Goal: Communication & Community: Answer question/provide support

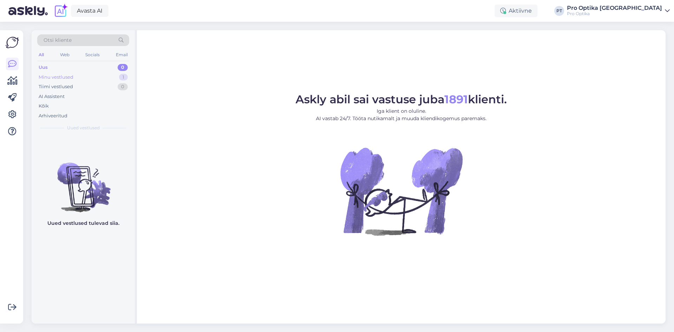
click at [107, 76] on div "Minu vestlused 1" at bounding box center [83, 77] width 92 height 10
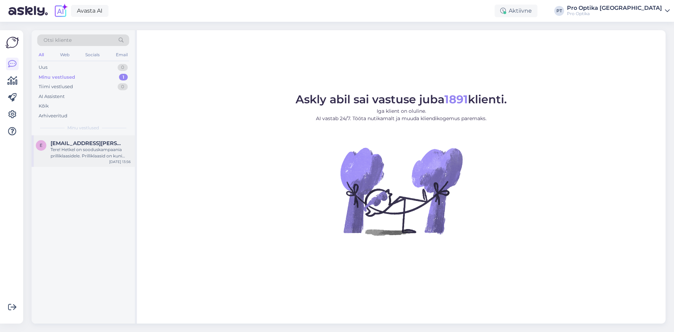
click at [88, 152] on div "Tere! Hetkel on sooduskampaania prilliklaasidele. Prilliklaasid on kuni -50% so…" at bounding box center [91, 152] width 80 height 13
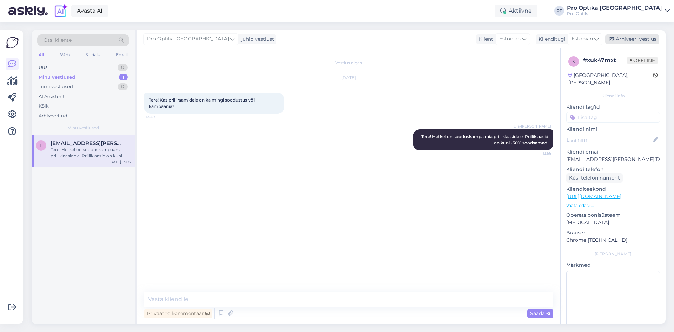
click at [638, 39] on div "Arhiveeri vestlus" at bounding box center [632, 38] width 54 height 9
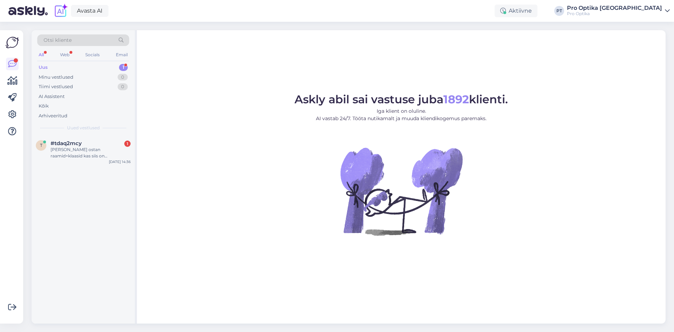
click at [85, 66] on div "Uus 1" at bounding box center [83, 68] width 92 height 10
click at [124, 65] on div "1" at bounding box center [123, 67] width 9 height 7
click at [93, 148] on div "[PERSON_NAME] ostan raamid+klaasid kas siis on nägemiskontroll tasuta?" at bounding box center [91, 152] width 80 height 13
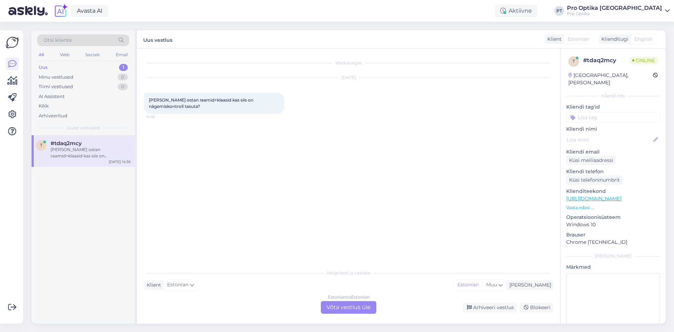
click at [363, 307] on div "Estonian to Estonian Võta vestlus üle" at bounding box center [348, 307] width 55 height 13
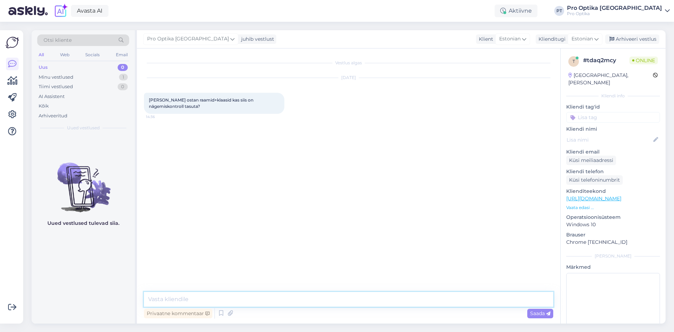
click at [197, 299] on textarea at bounding box center [348, 299] width 409 height 15
type textarea "Tere!"
click at [538, 312] on span "Saada" at bounding box center [540, 313] width 20 height 6
click at [237, 296] on textarea at bounding box center [348, 299] width 409 height 15
type textarea "Jah, prillide ostjale on optometristi poolt tehtud nägemiskontroll tasuta."
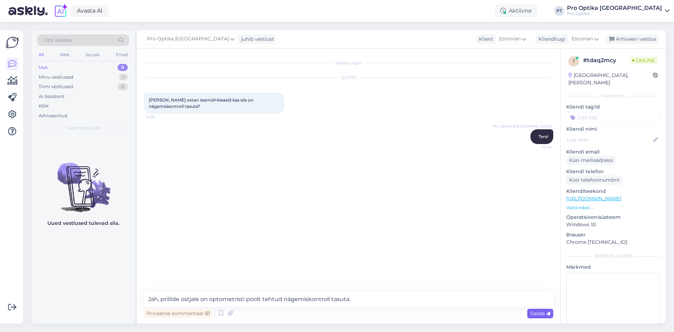
click at [537, 311] on span "Saada" at bounding box center [540, 313] width 20 height 6
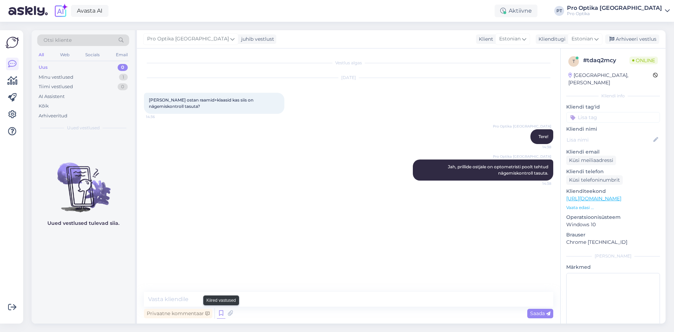
click at [219, 313] on icon at bounding box center [221, 313] width 8 height 11
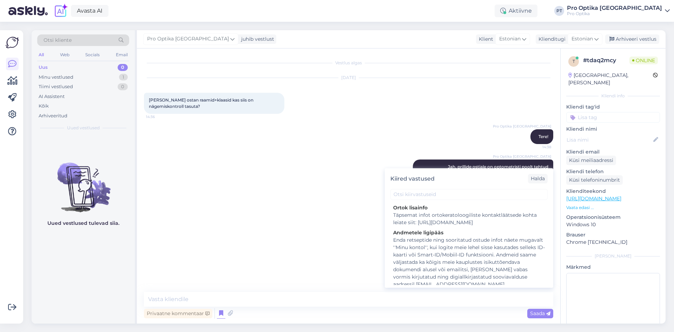
click at [310, 143] on div "Pro Optika Tallinn Tere! 14:38" at bounding box center [348, 136] width 409 height 30
